Goal: Find contact information: Find contact information

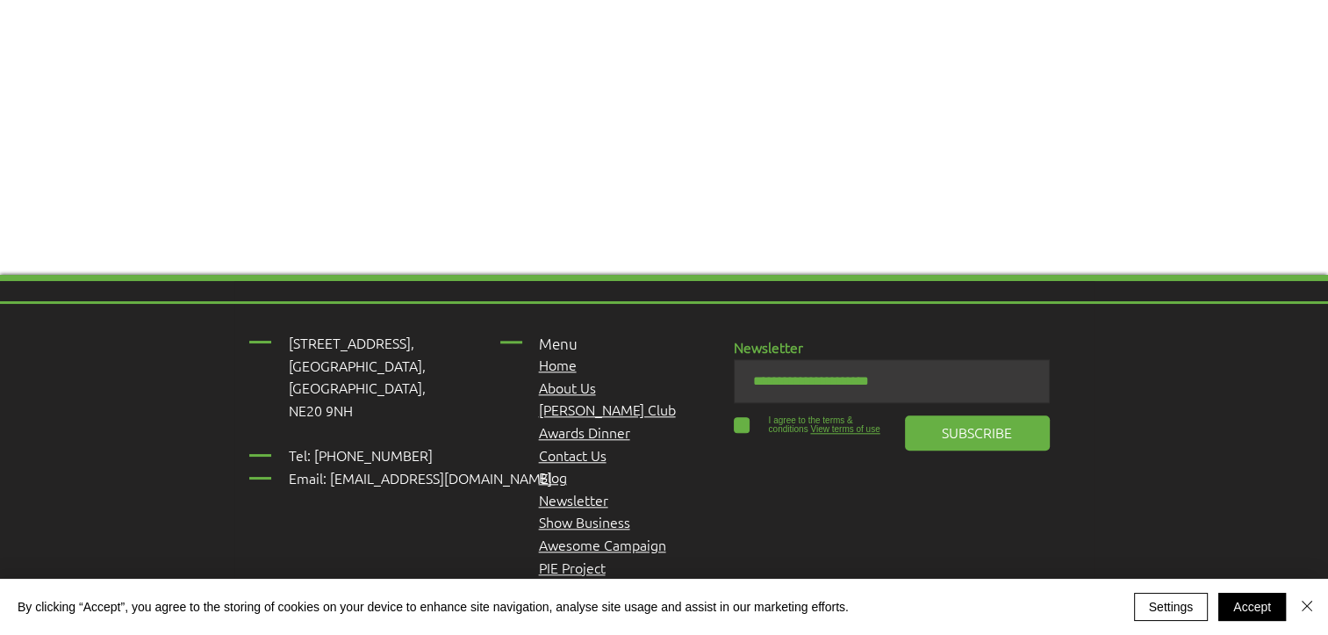
scroll to position [1668, 0]
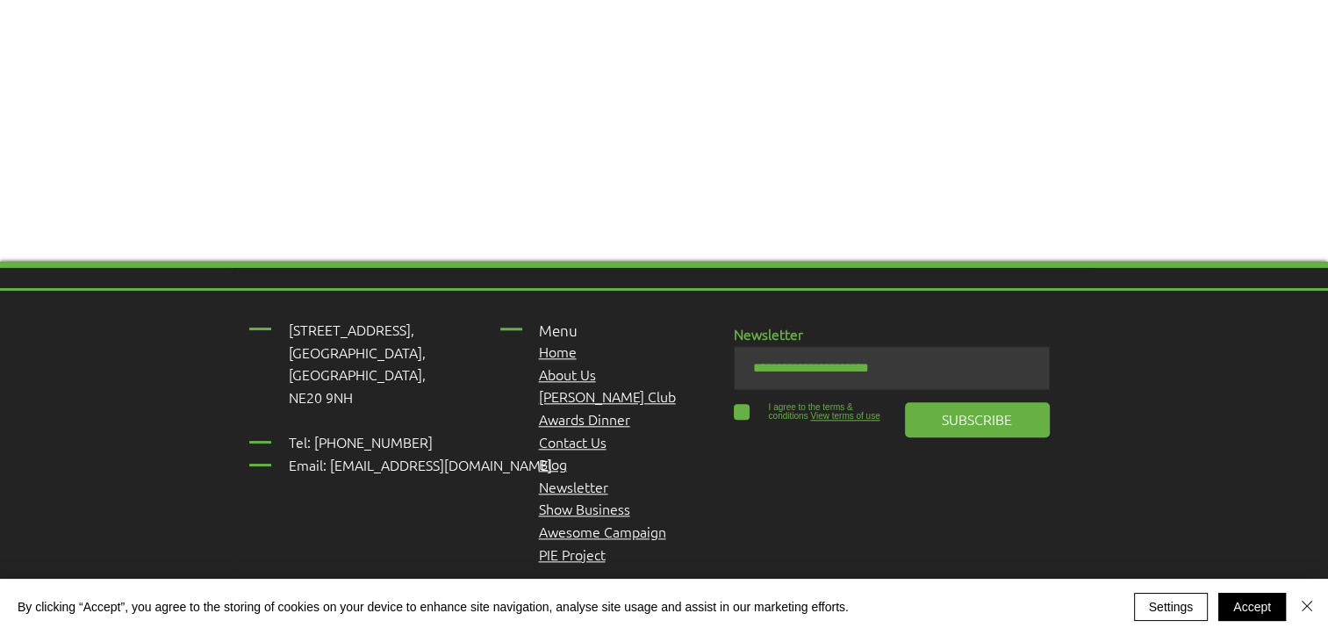
click at [583, 437] on link "Contact Us" at bounding box center [573, 441] width 68 height 19
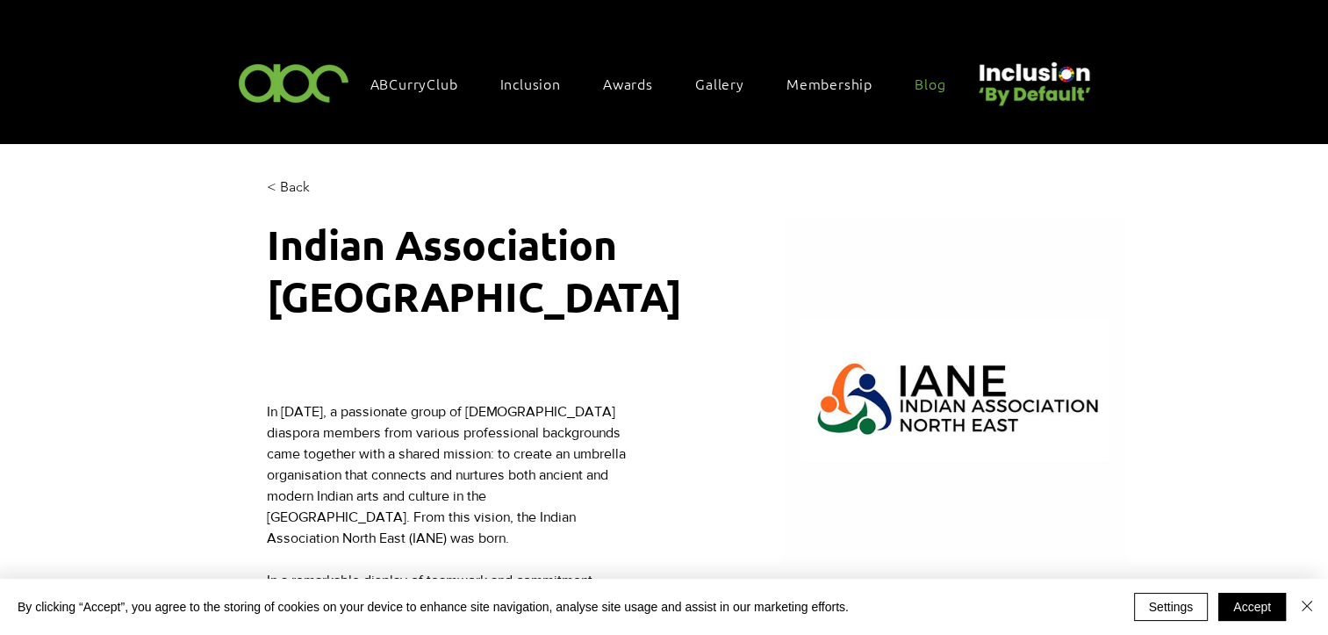
click at [934, 81] on span "Blog" at bounding box center [930, 83] width 31 height 19
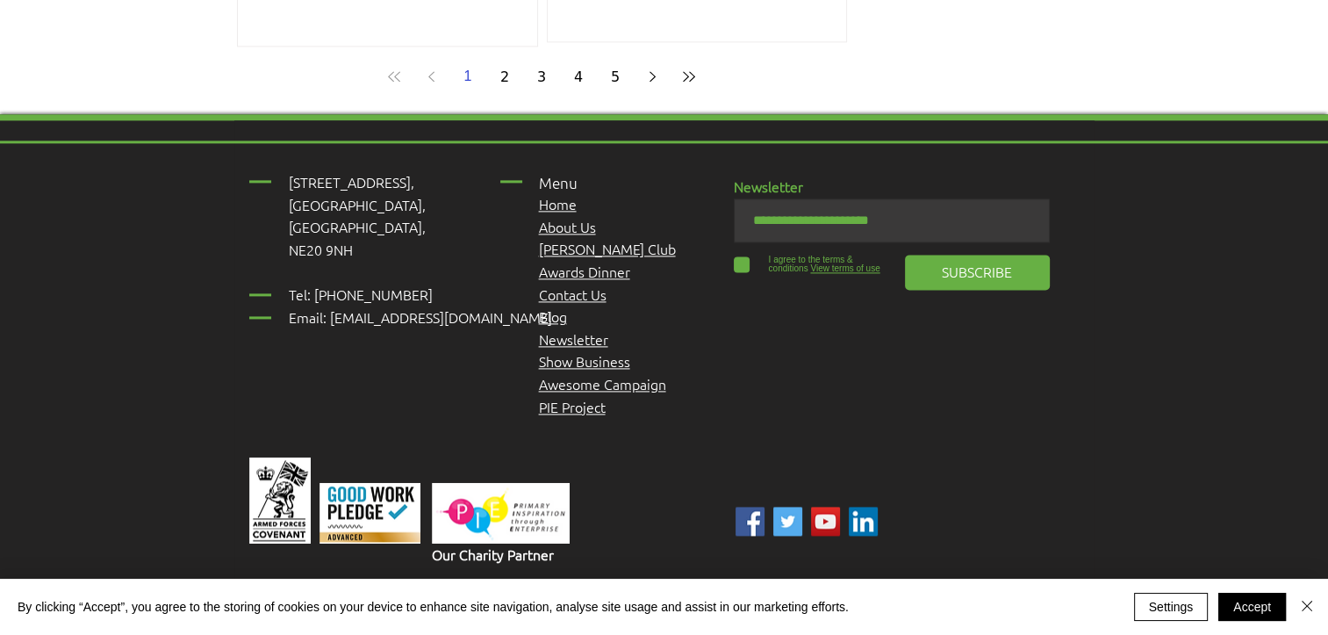
scroll to position [2359, 0]
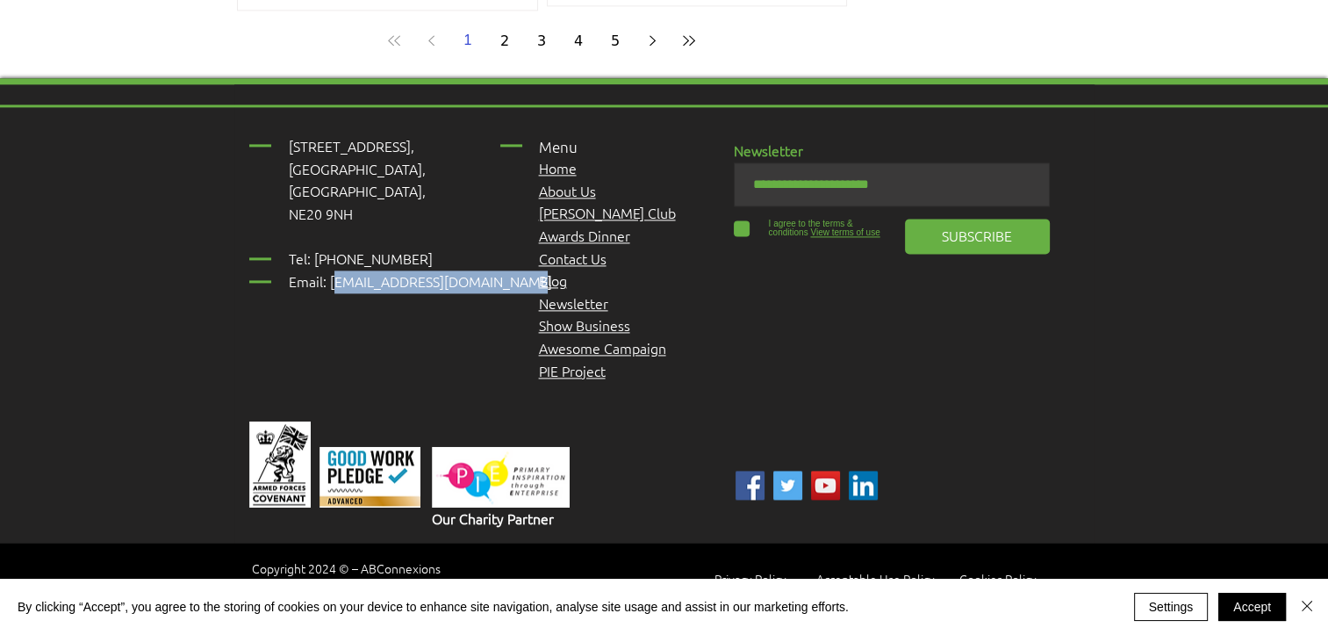
drag, startPoint x: 506, startPoint y: 279, endPoint x: 328, endPoint y: 277, distance: 177.4
click at [328, 277] on span "Tel: [PHONE_NUMBER] Email: [EMAIL_ADDRESS][DOMAIN_NAME]" at bounding box center [420, 269] width 263 height 42
copy span "[EMAIL_ADDRESS][DOMAIN_NAME]"
